Goal: Information Seeking & Learning: Learn about a topic

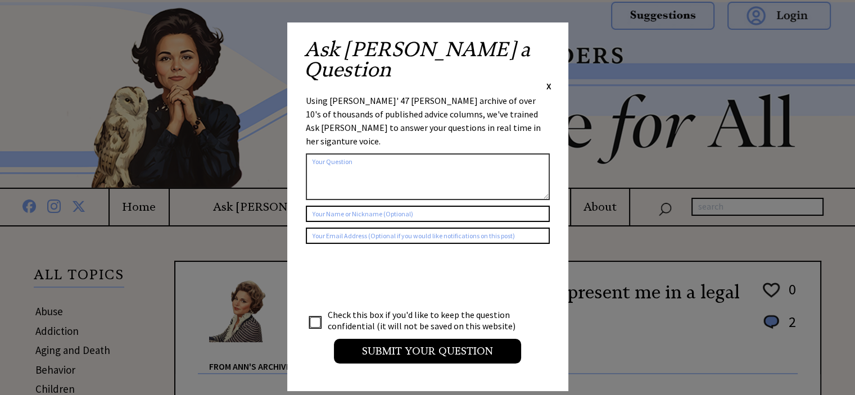
click at [547, 80] on span "X" at bounding box center [549, 85] width 5 height 11
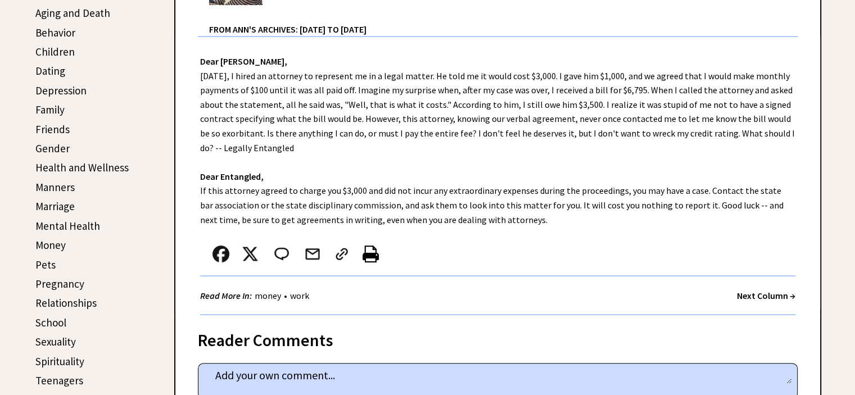
scroll to position [394, 0]
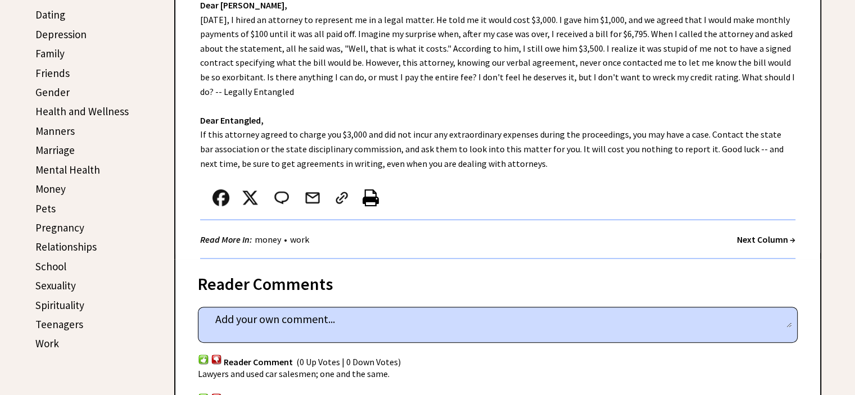
click at [65, 281] on link "Sexuality" at bounding box center [55, 285] width 40 height 13
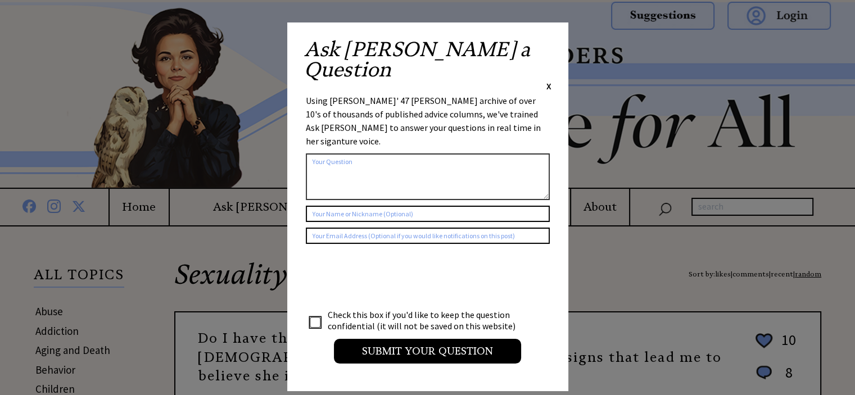
click at [547, 80] on span "X" at bounding box center [549, 85] width 5 height 11
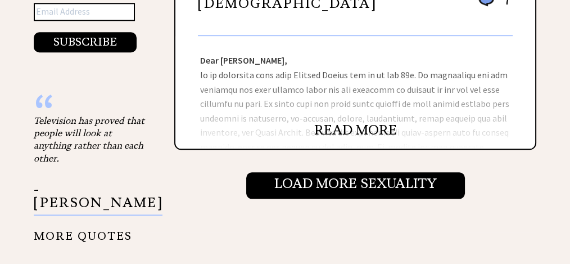
scroll to position [1275, 0]
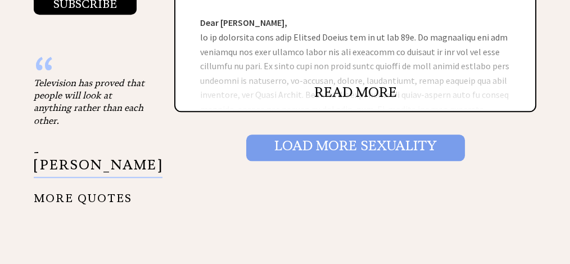
click at [394, 134] on input "Load More Sexuality" at bounding box center [355, 147] width 219 height 26
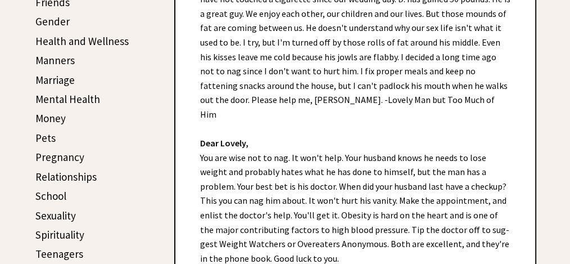
scroll to position [468, 0]
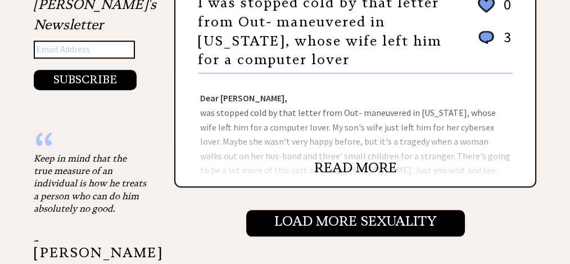
scroll to position [1237, 0]
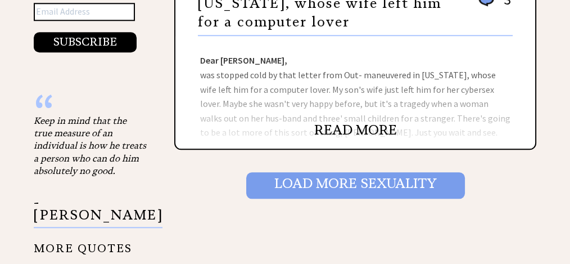
click at [376, 185] on input "Load More Sexuality" at bounding box center [355, 185] width 219 height 26
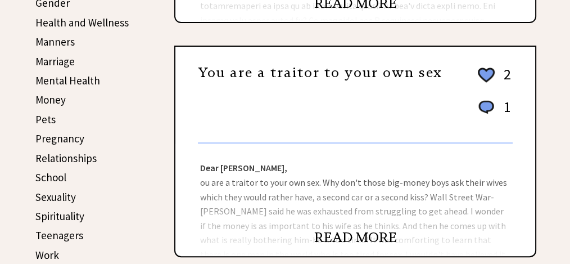
scroll to position [487, 0]
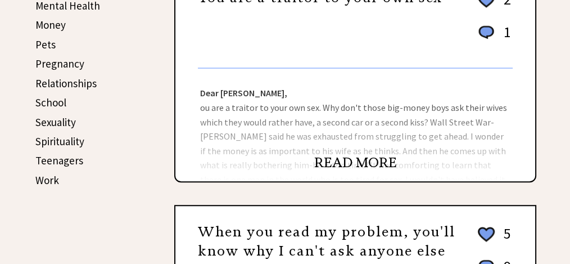
click at [372, 157] on link "READ MORE" at bounding box center [355, 162] width 83 height 17
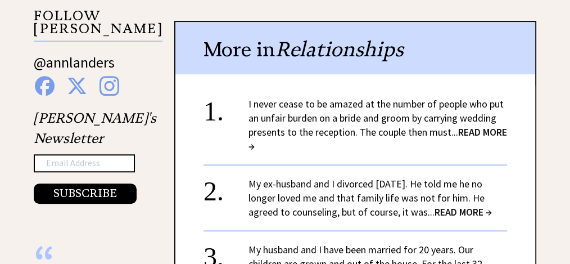
scroll to position [1198, 0]
